Goal: Information Seeking & Learning: Learn about a topic

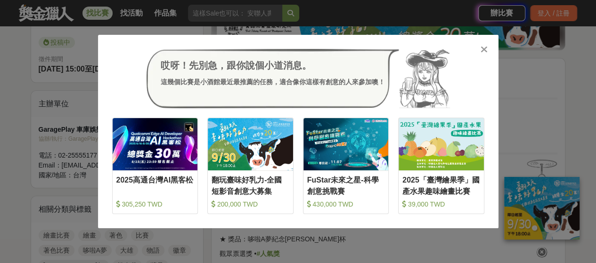
click at [483, 49] on icon at bounding box center [483, 49] width 7 height 9
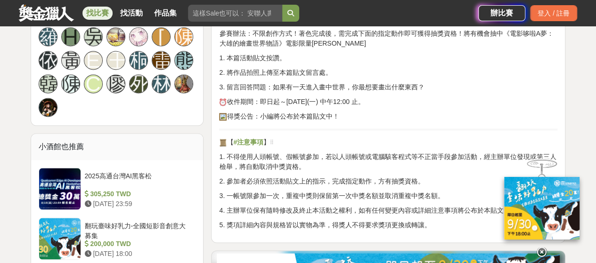
scroll to position [636, 0]
